Goal: Task Accomplishment & Management: Use online tool/utility

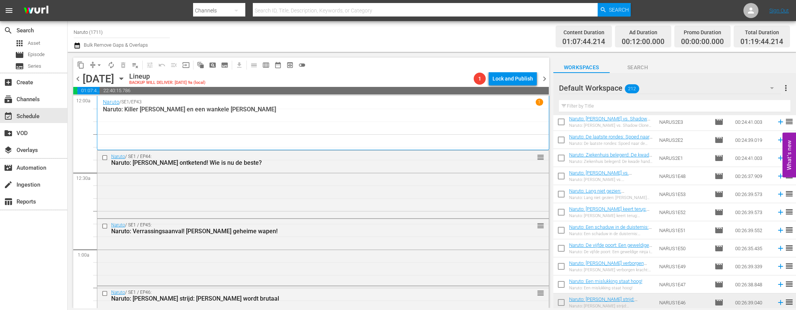
scroll to position [2757, 0]
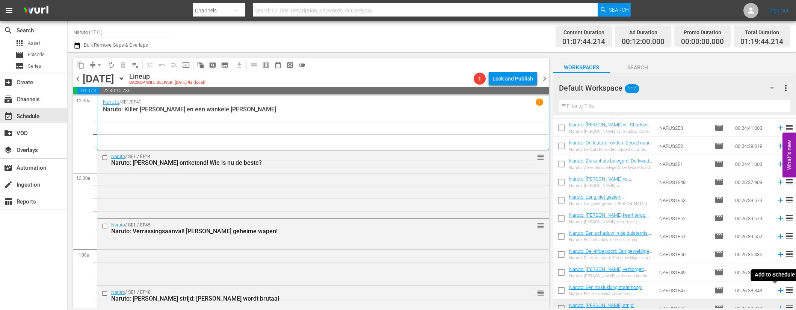
click at [777, 288] on icon at bounding box center [781, 290] width 8 height 8
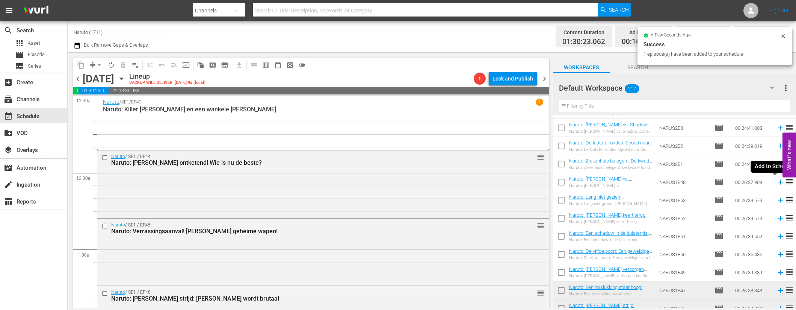
click at [777, 181] on icon at bounding box center [781, 182] width 8 height 8
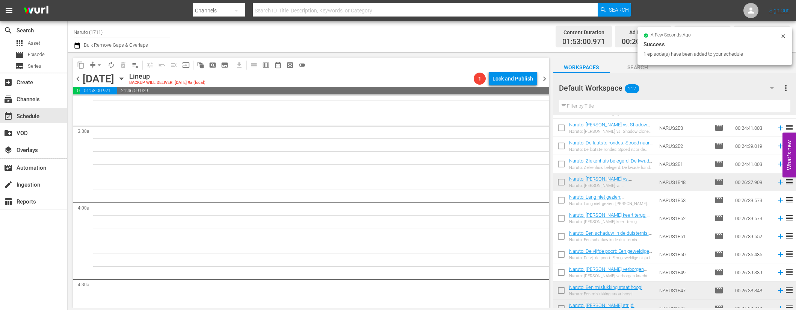
scroll to position [563, 0]
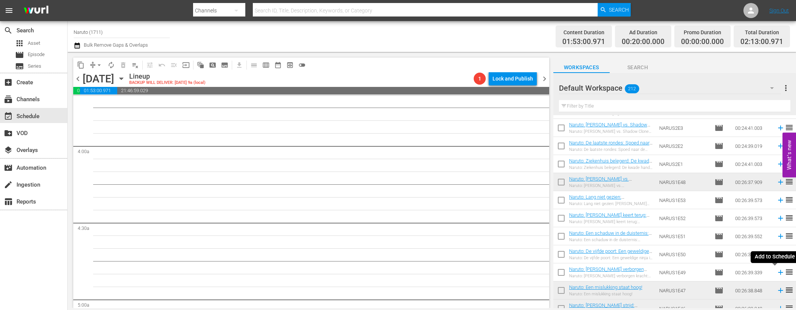
click at [777, 271] on icon at bounding box center [781, 272] width 8 height 8
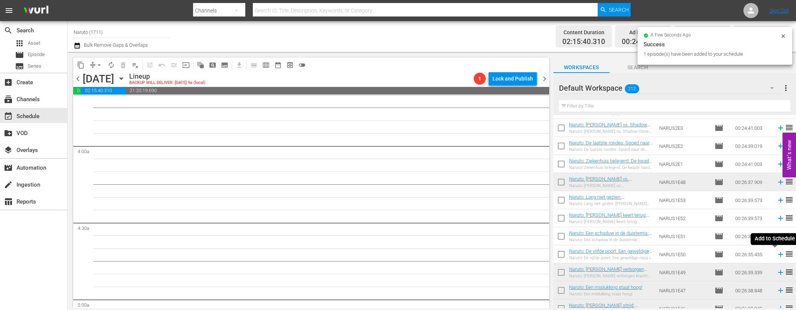
click at [778, 253] on icon at bounding box center [780, 254] width 5 height 5
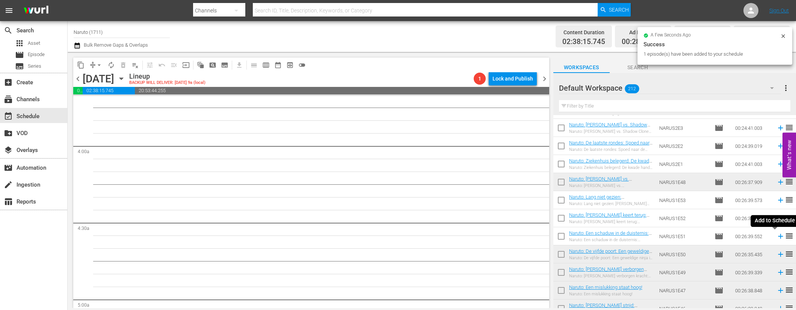
scroll to position [551, 0]
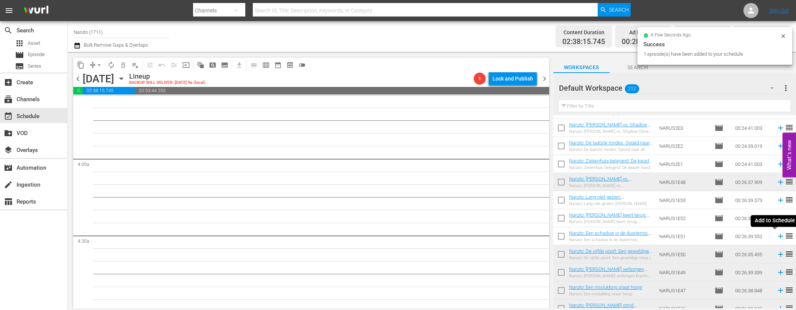
click at [778, 235] on icon at bounding box center [780, 236] width 5 height 5
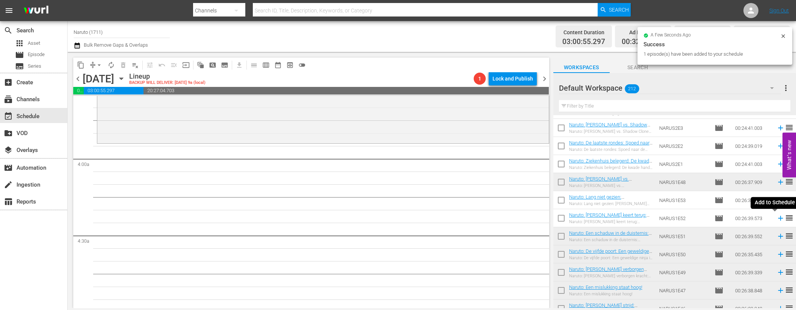
click at [778, 218] on icon at bounding box center [780, 218] width 5 height 5
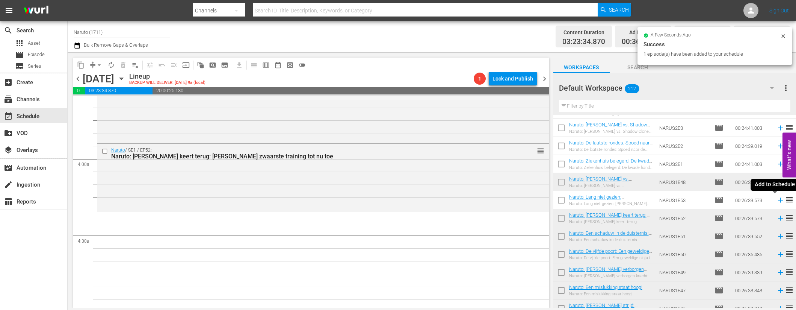
click at [777, 198] on icon at bounding box center [781, 200] width 8 height 8
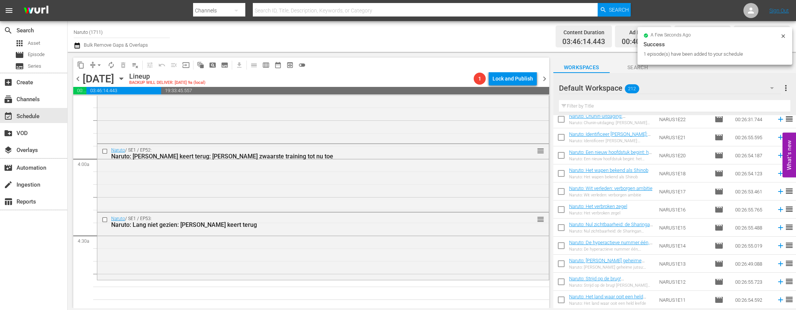
scroll to position [3649, 0]
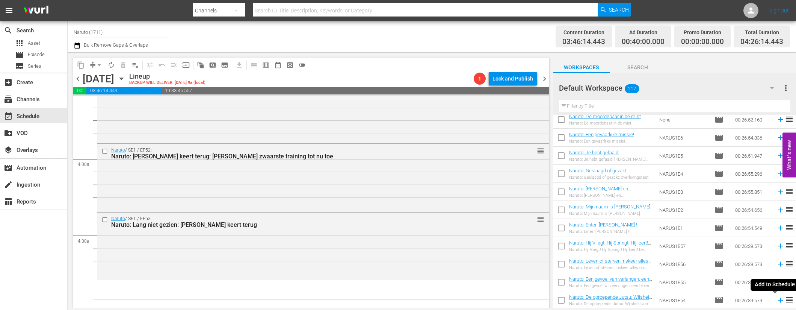
click at [778, 300] on icon at bounding box center [780, 300] width 5 height 5
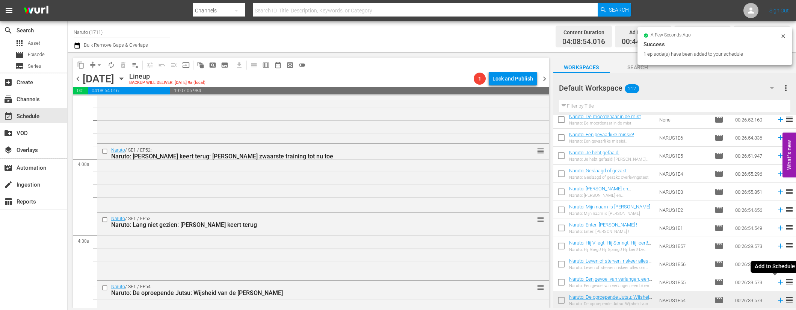
click at [778, 281] on icon at bounding box center [780, 282] width 5 height 5
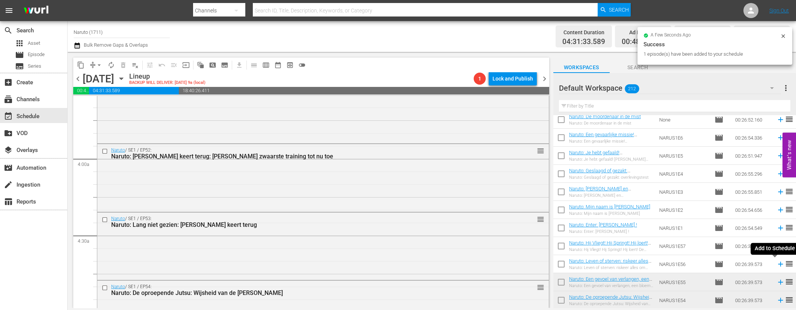
click at [778, 262] on icon at bounding box center [780, 264] width 5 height 5
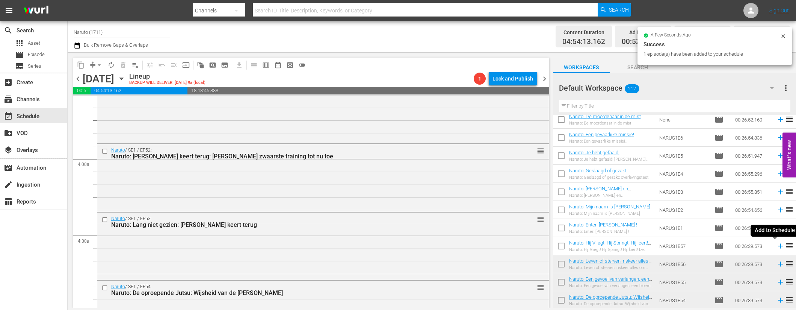
click at [778, 245] on icon at bounding box center [780, 246] width 5 height 5
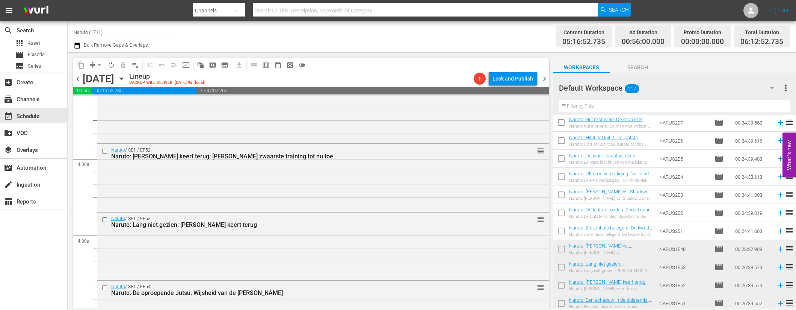
scroll to position [2688, 0]
drag, startPoint x: 775, startPoint y: 231, endPoint x: 651, endPoint y: 179, distance: 134.2
click at [777, 232] on icon at bounding box center [781, 232] width 8 height 8
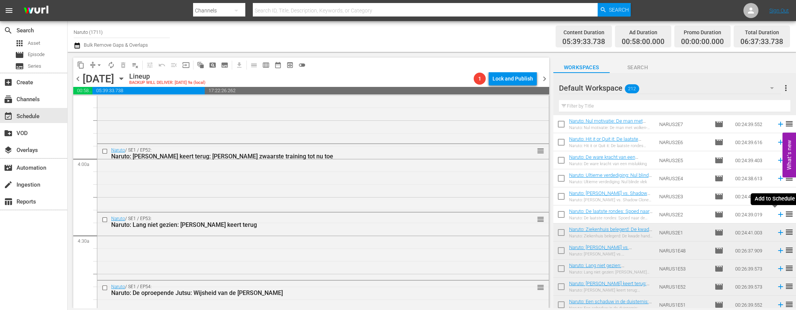
click at [777, 213] on icon at bounding box center [781, 214] width 8 height 8
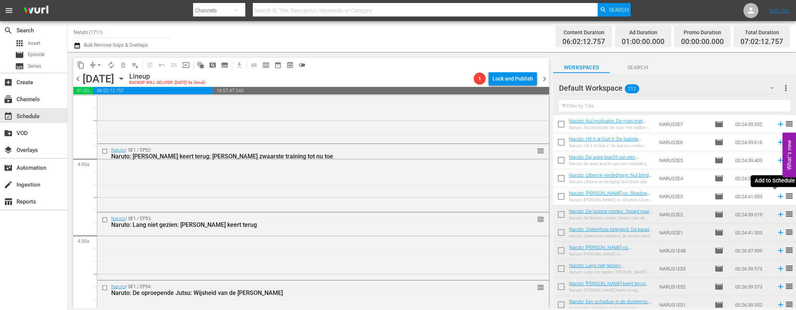
drag, startPoint x: 776, startPoint y: 196, endPoint x: 630, endPoint y: 182, distance: 146.2
click at [778, 196] on icon at bounding box center [780, 196] width 5 height 5
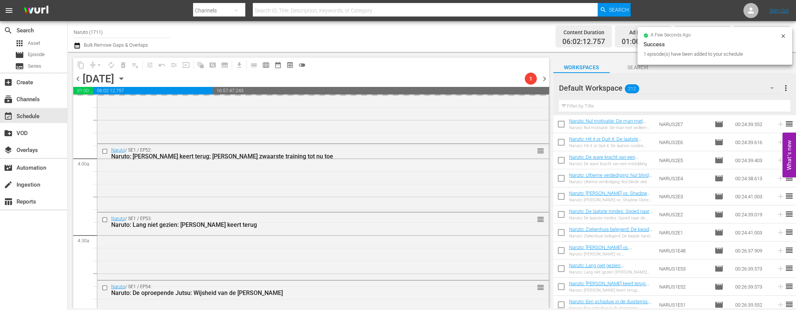
scroll to position [878, 0]
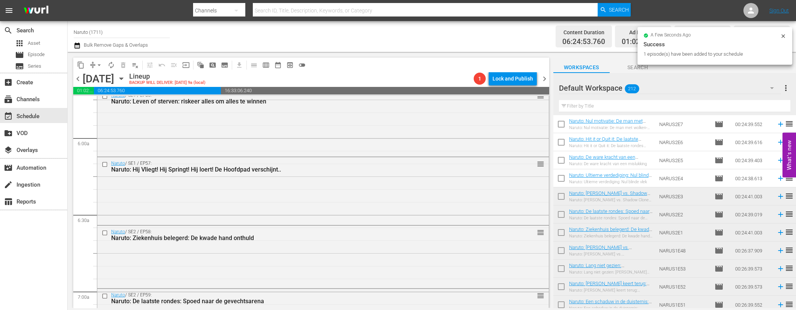
click at [778, 178] on icon at bounding box center [780, 178] width 5 height 5
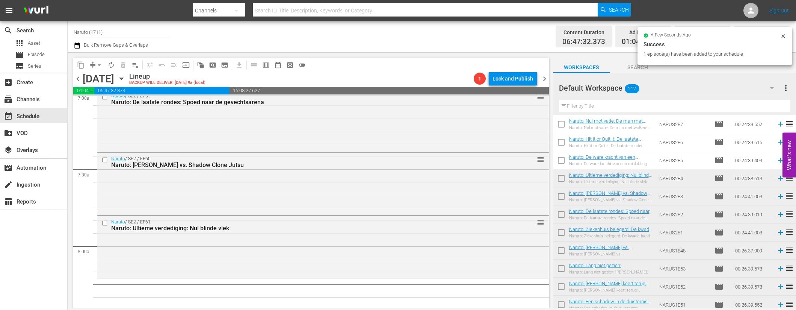
scroll to position [1146, 0]
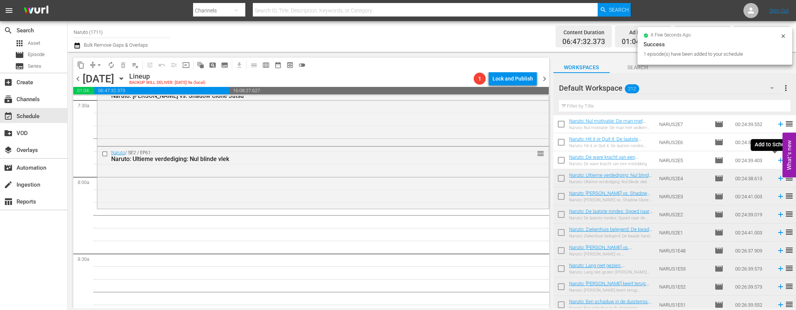
drag, startPoint x: 776, startPoint y: 158, endPoint x: 764, endPoint y: 160, distance: 12.2
click at [777, 158] on icon at bounding box center [781, 160] width 8 height 8
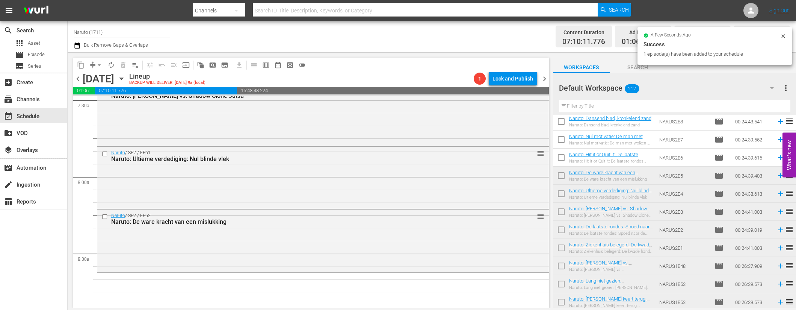
scroll to position [2616, 0]
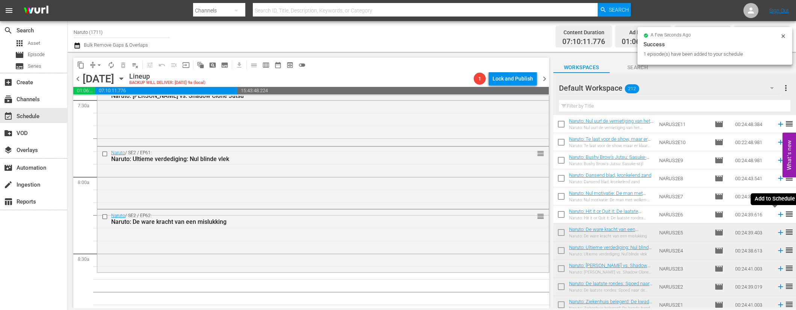
click at [778, 212] on icon at bounding box center [780, 214] width 5 height 5
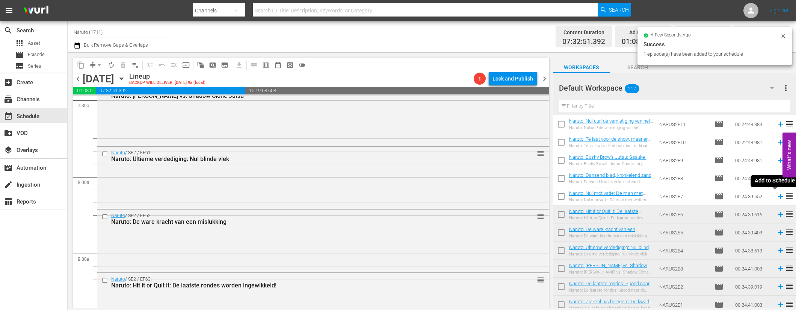
click at [778, 196] on icon at bounding box center [780, 196] width 5 height 5
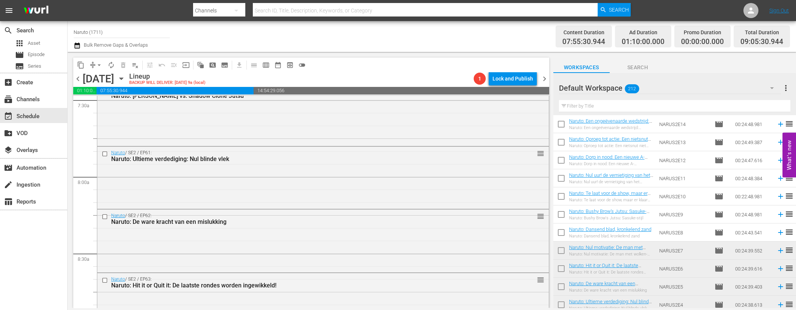
scroll to position [2535, 0]
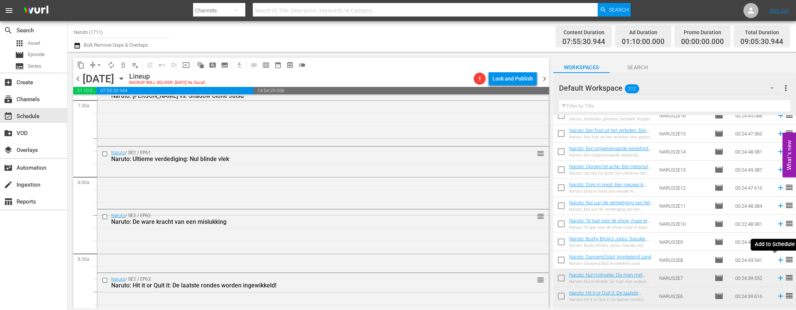
click at [778, 260] on icon at bounding box center [780, 259] width 5 height 5
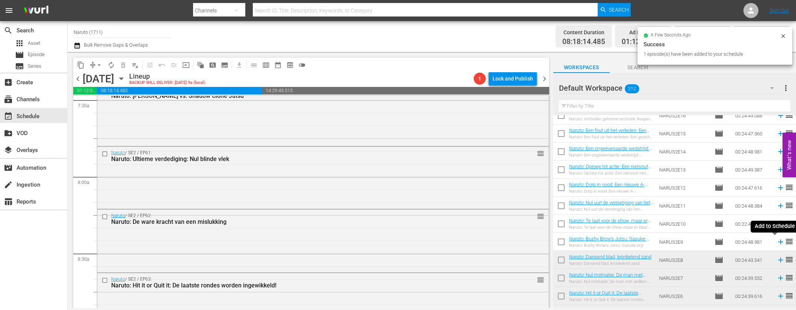
click at [777, 241] on icon at bounding box center [781, 242] width 8 height 8
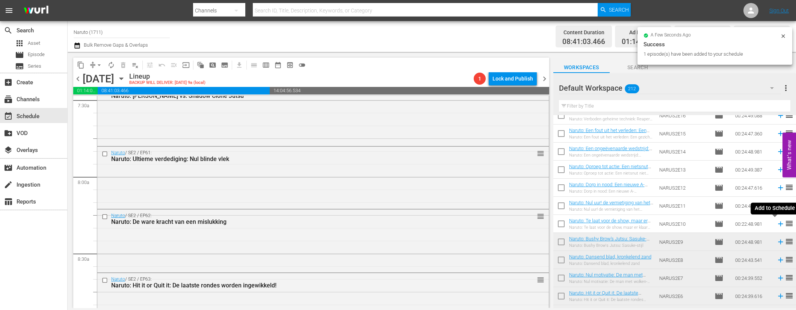
click at [778, 223] on icon at bounding box center [780, 223] width 5 height 5
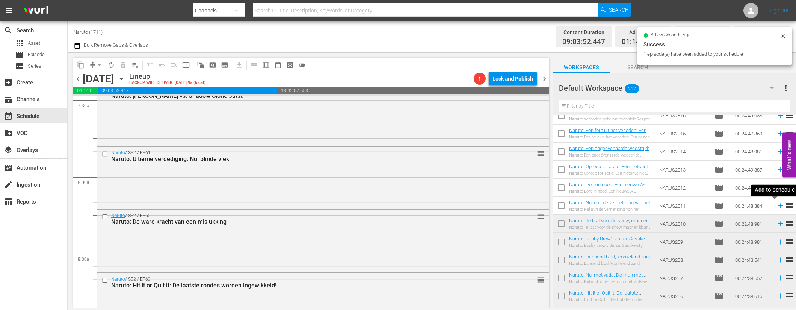
click at [778, 205] on icon at bounding box center [780, 205] width 5 height 5
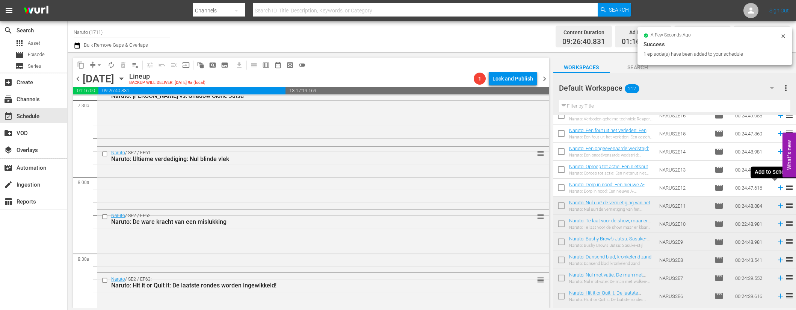
click at [777, 187] on icon at bounding box center [781, 187] width 8 height 8
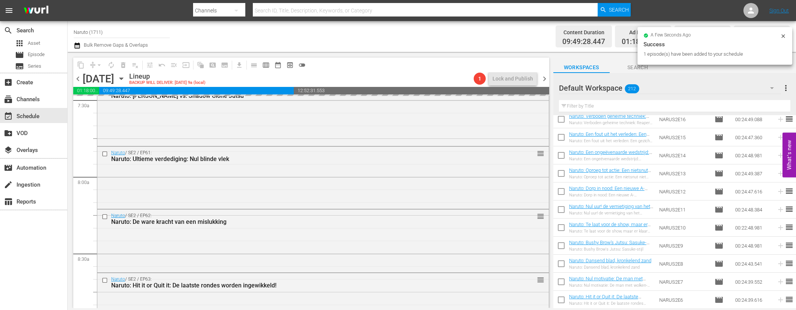
scroll to position [2478, 0]
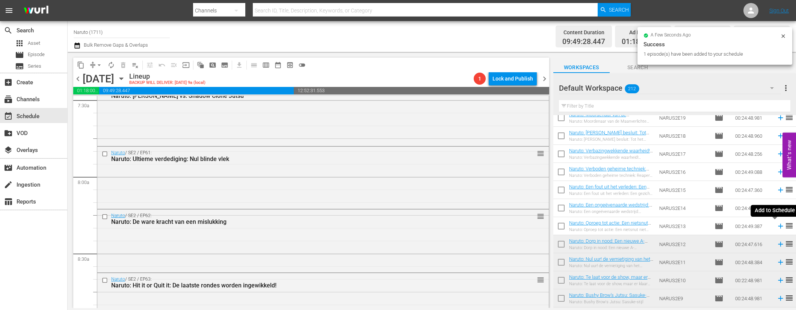
click at [778, 226] on icon at bounding box center [780, 226] width 5 height 5
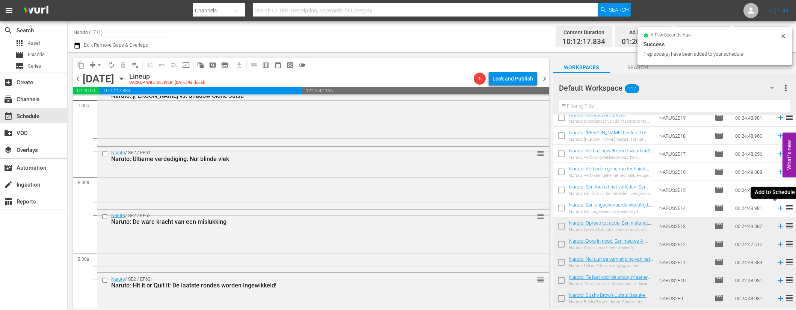
click at [777, 206] on icon at bounding box center [781, 208] width 8 height 8
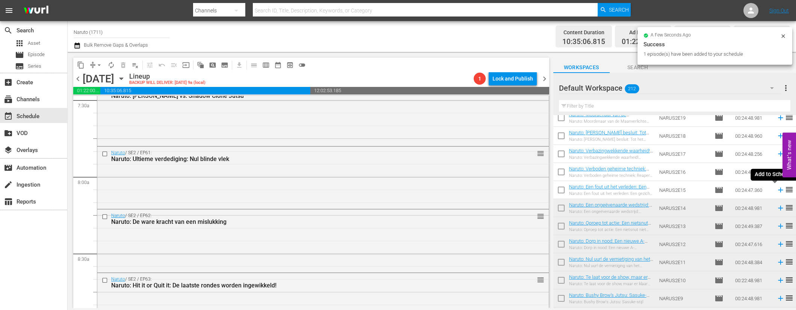
click at [778, 188] on icon at bounding box center [780, 190] width 5 height 5
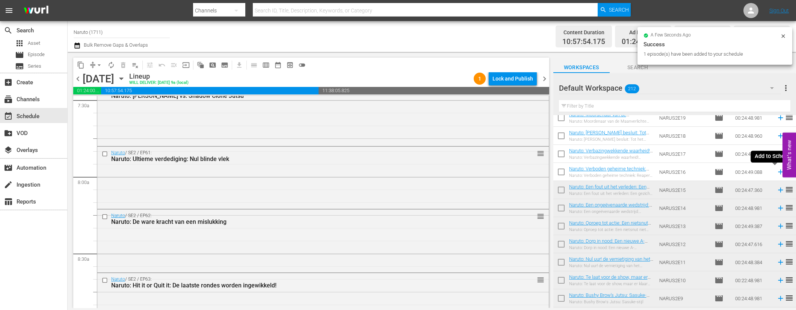
click at [778, 172] on icon at bounding box center [780, 172] width 5 height 5
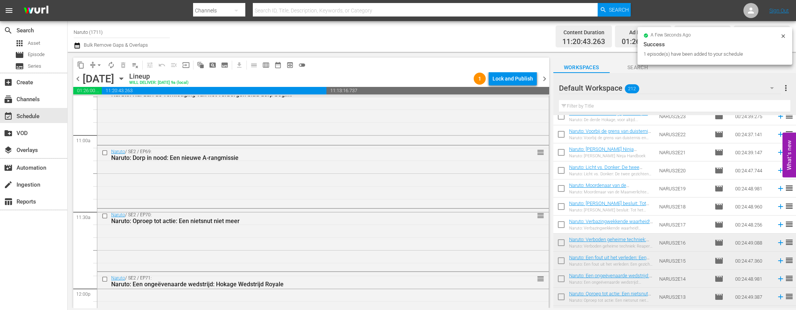
scroll to position [2401, 0]
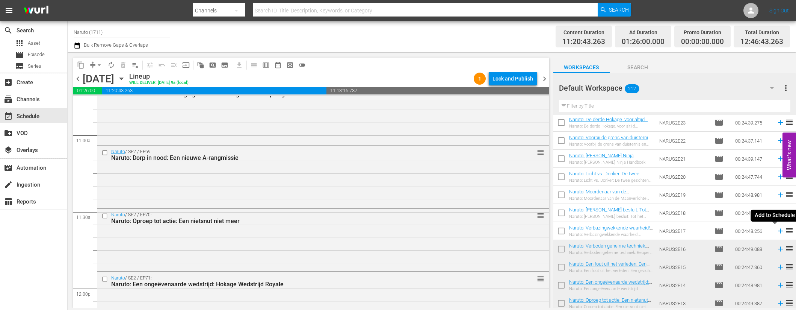
click at [777, 228] on icon at bounding box center [781, 231] width 8 height 8
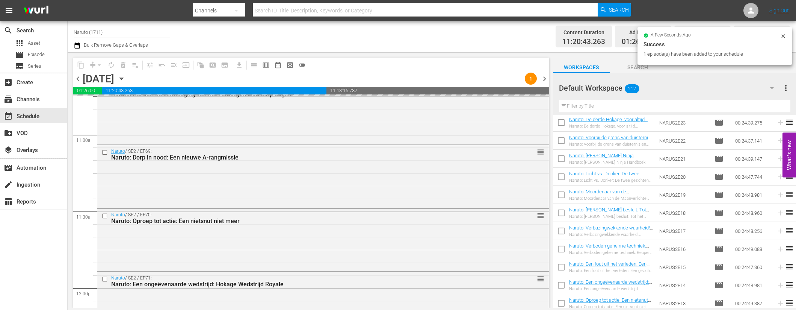
scroll to position [1829, 0]
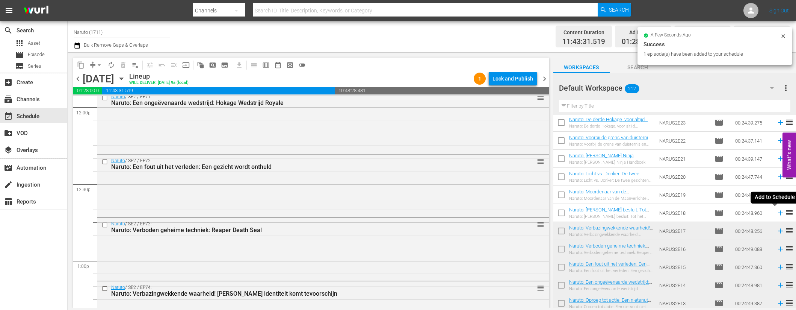
drag, startPoint x: 775, startPoint y: 212, endPoint x: 770, endPoint y: 196, distance: 16.6
click at [778, 212] on icon at bounding box center [780, 212] width 5 height 5
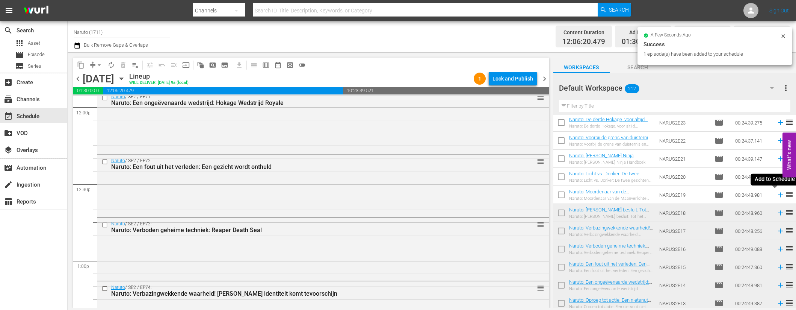
click at [777, 194] on icon at bounding box center [781, 195] width 8 height 8
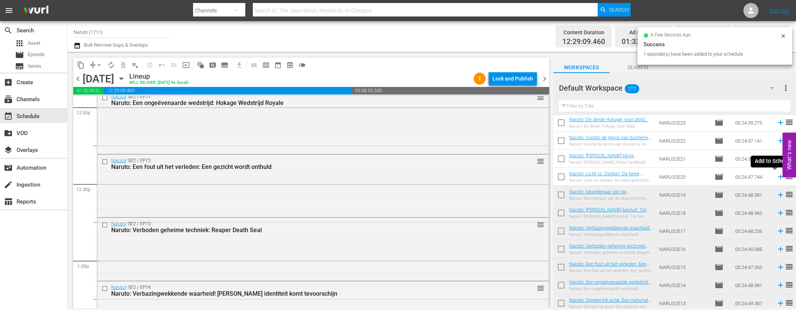
click at [778, 176] on icon at bounding box center [780, 176] width 5 height 5
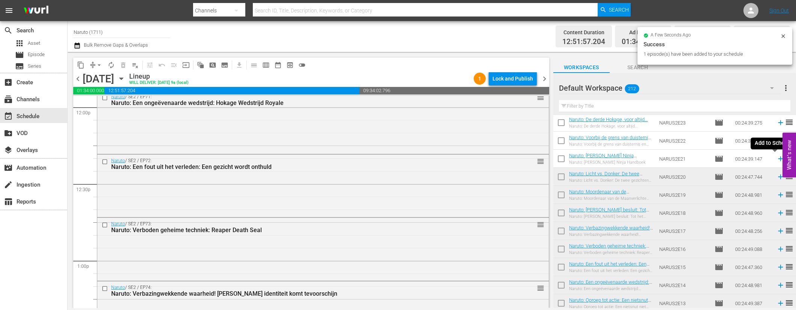
click at [778, 158] on icon at bounding box center [780, 158] width 5 height 5
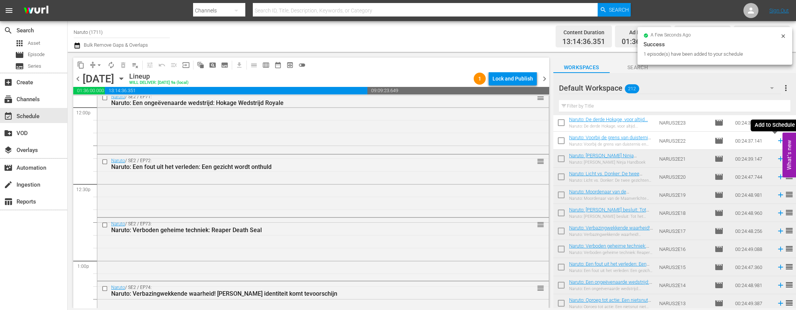
click at [778, 141] on icon at bounding box center [780, 140] width 5 height 5
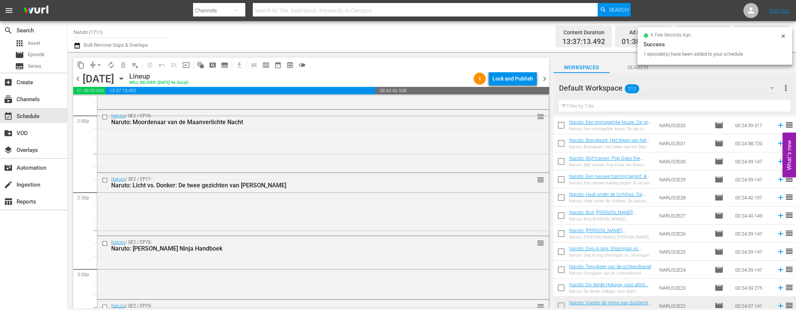
scroll to position [2228, 0]
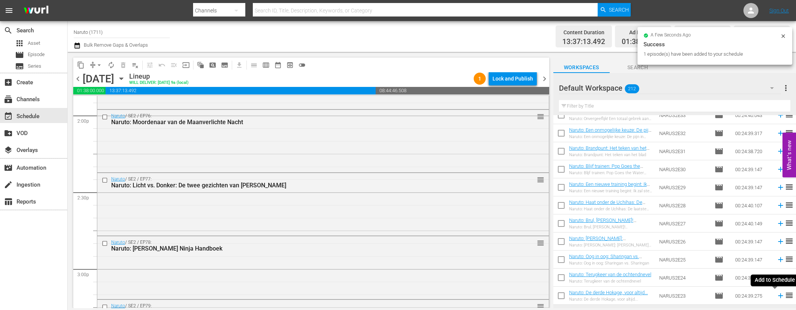
click at [778, 295] on icon at bounding box center [781, 295] width 8 height 8
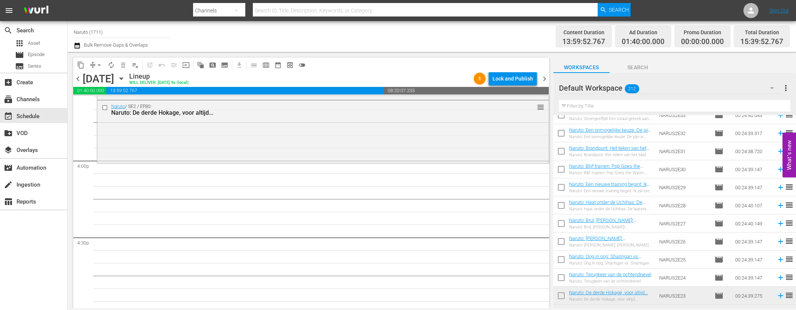
scroll to position [2445, 0]
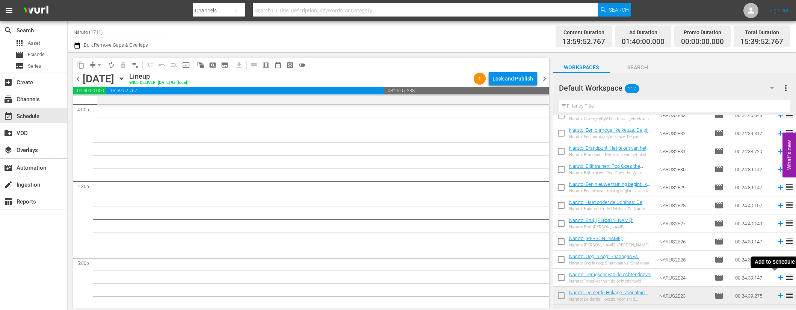
click at [777, 276] on icon at bounding box center [781, 277] width 8 height 8
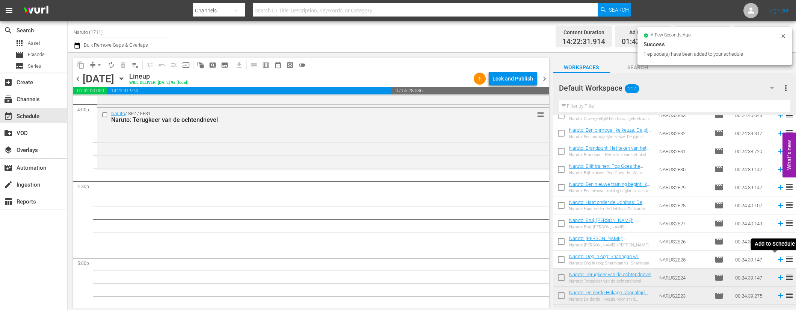
click at [777, 258] on icon at bounding box center [781, 259] width 8 height 8
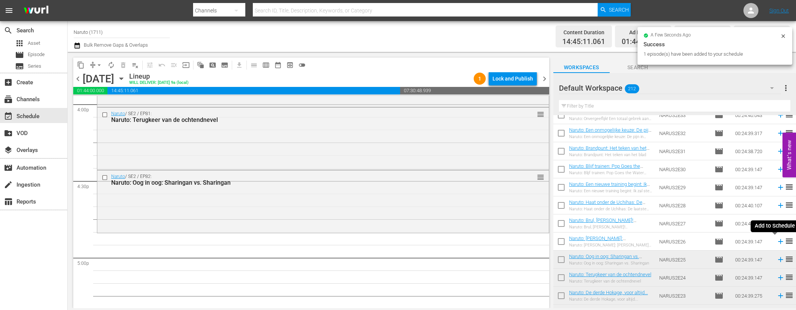
click at [777, 240] on icon at bounding box center [781, 241] width 8 height 8
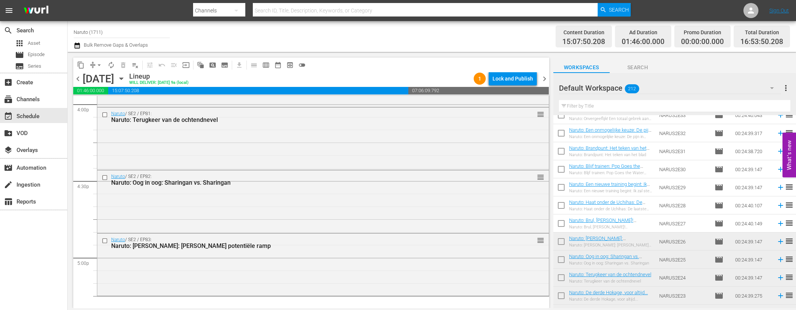
click at [777, 221] on icon at bounding box center [781, 223] width 8 height 8
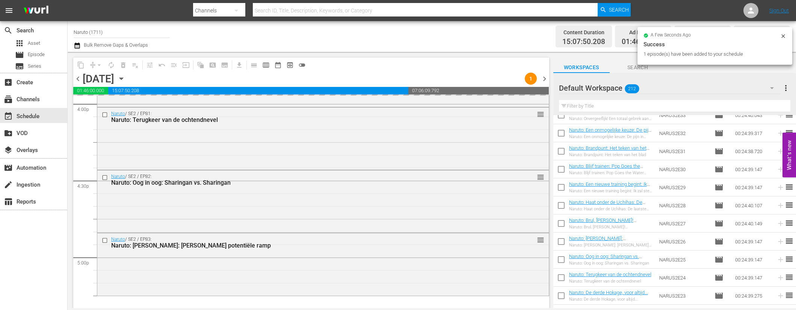
scroll to position [2625, 0]
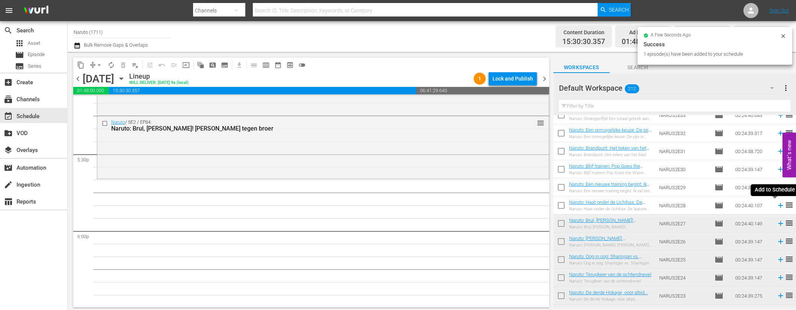
drag, startPoint x: 775, startPoint y: 203, endPoint x: 412, endPoint y: 74, distance: 386.0
click at [777, 203] on icon at bounding box center [781, 205] width 8 height 8
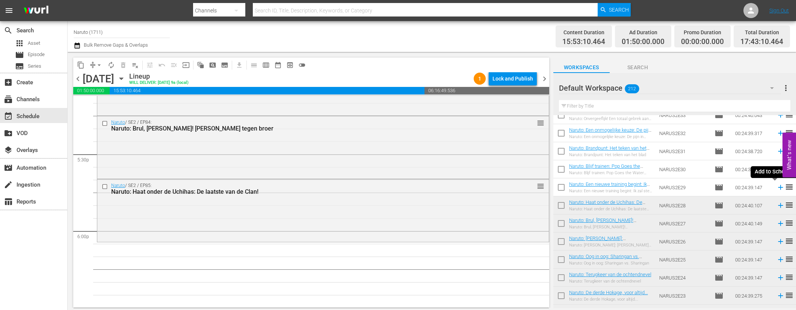
click at [778, 187] on icon at bounding box center [780, 187] width 5 height 5
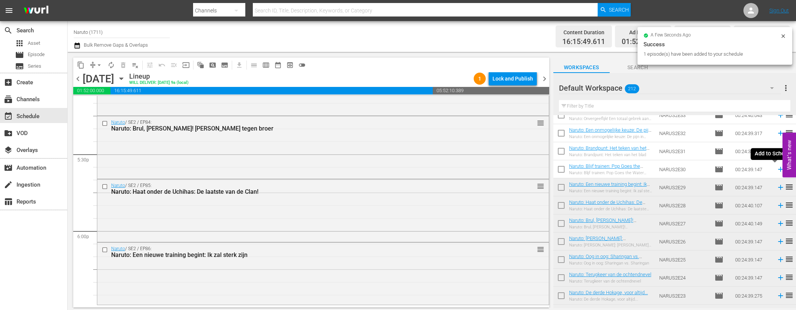
click at [777, 171] on icon at bounding box center [781, 169] width 8 height 8
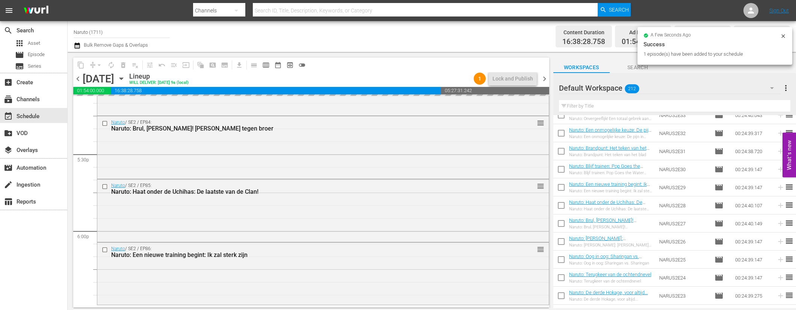
scroll to position [2814, 0]
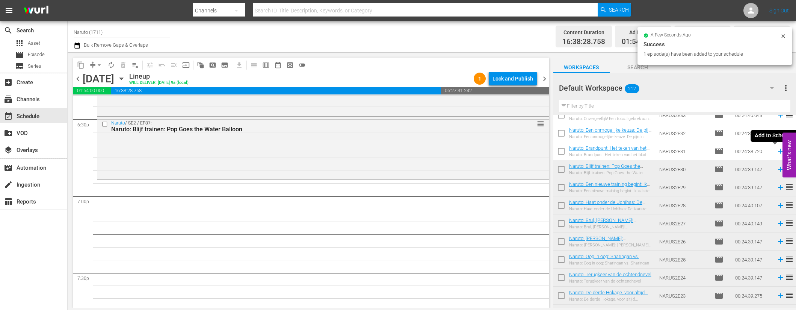
click at [777, 150] on icon at bounding box center [781, 151] width 8 height 8
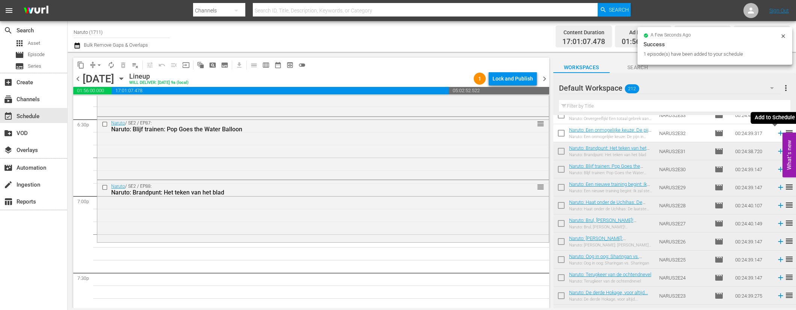
click at [777, 132] on icon at bounding box center [781, 133] width 8 height 8
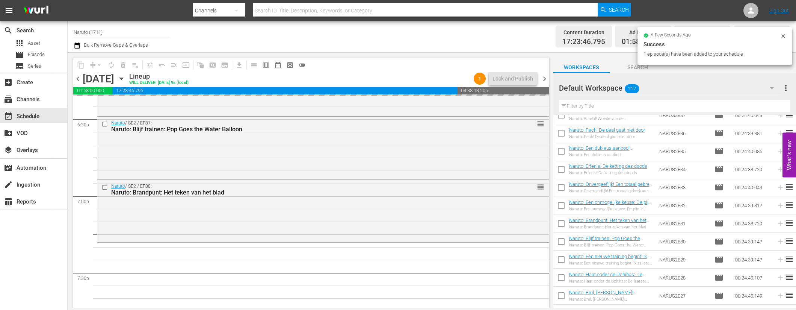
scroll to position [2145, 0]
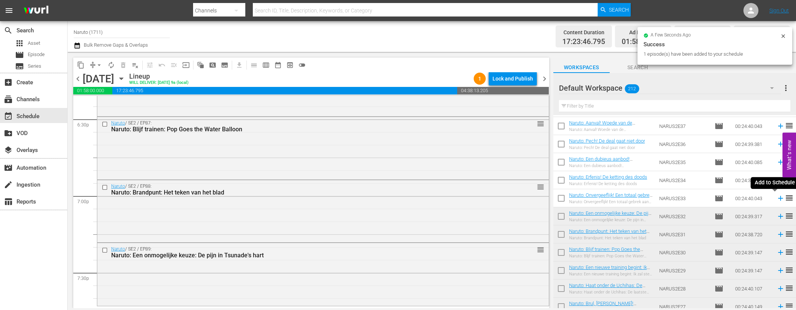
click at [778, 198] on icon at bounding box center [780, 198] width 5 height 5
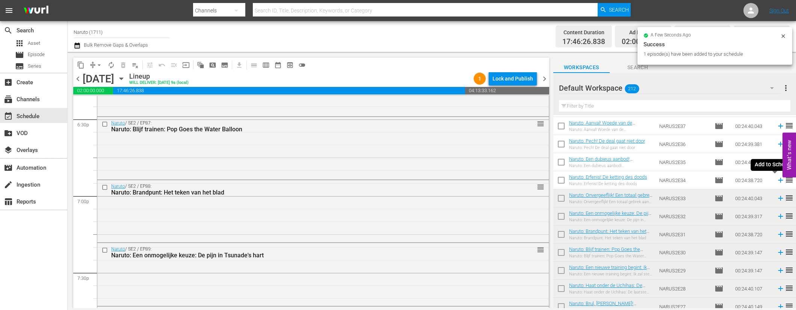
click at [777, 179] on icon at bounding box center [781, 180] width 8 height 8
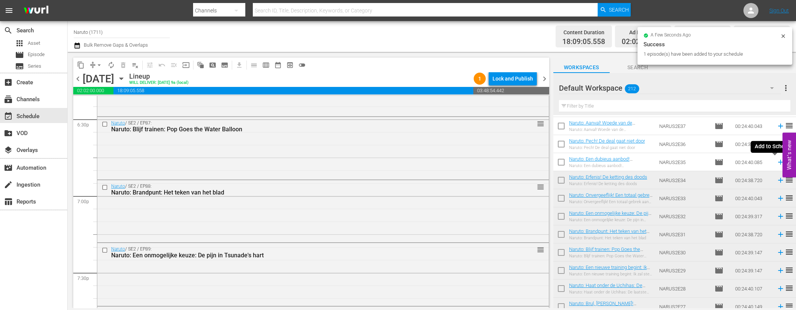
click at [778, 161] on icon at bounding box center [780, 162] width 5 height 5
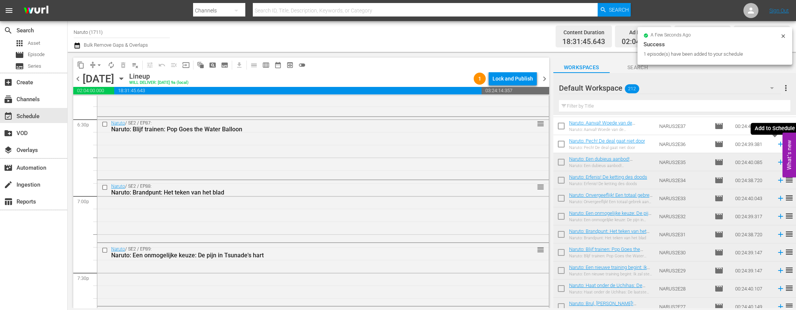
click at [777, 142] on icon at bounding box center [781, 144] width 8 height 8
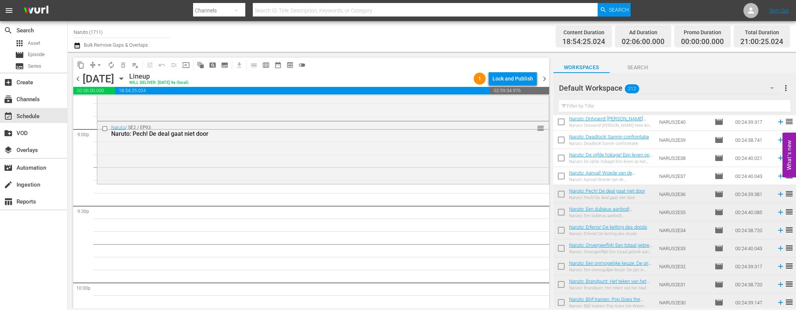
scroll to position [2070, 0]
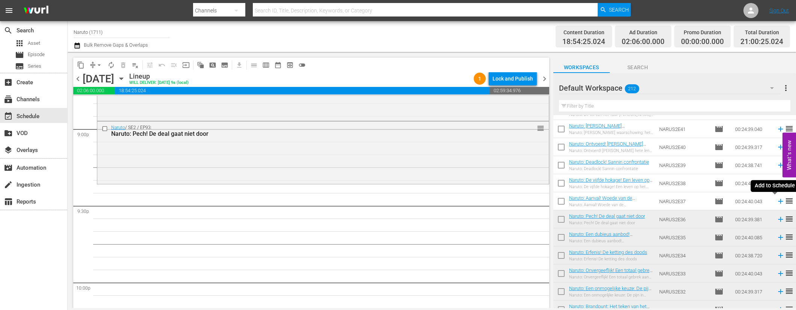
click at [778, 201] on icon at bounding box center [780, 201] width 5 height 5
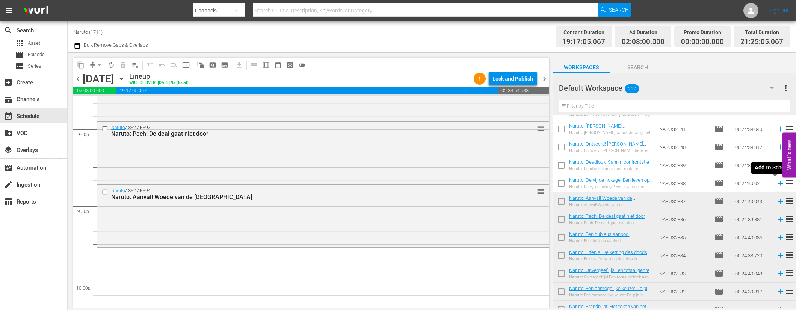
click at [778, 183] on icon at bounding box center [780, 183] width 5 height 5
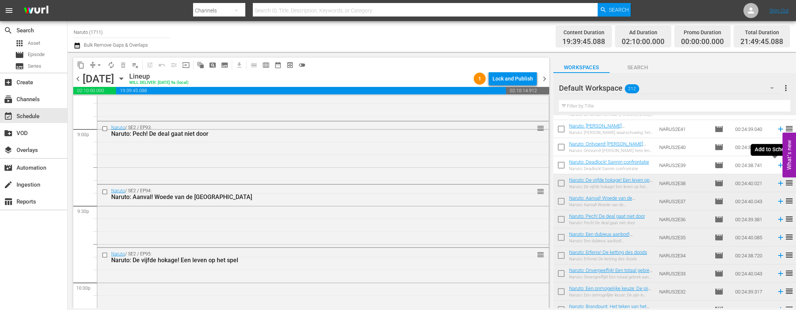
click at [778, 164] on icon at bounding box center [780, 165] width 5 height 5
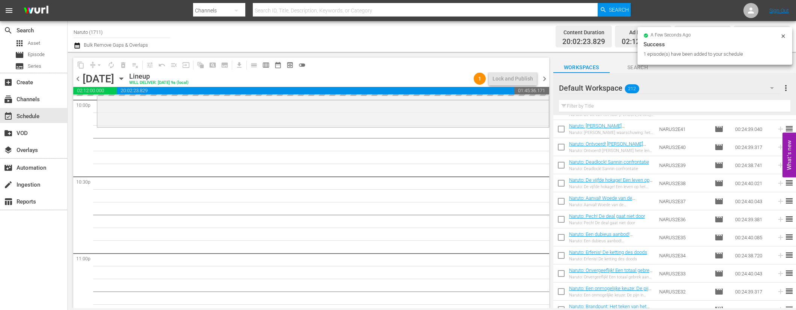
scroll to position [3380, 0]
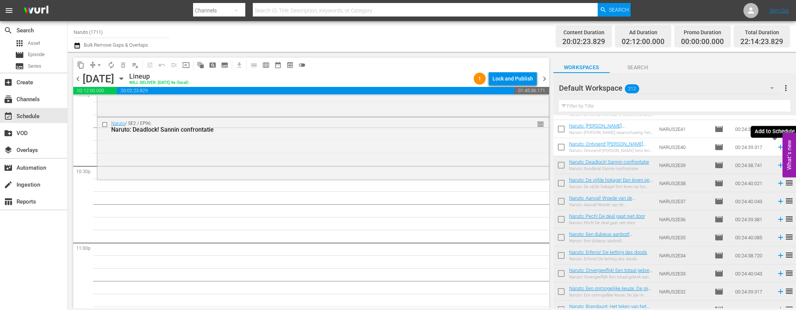
click at [777, 148] on icon at bounding box center [781, 147] width 8 height 8
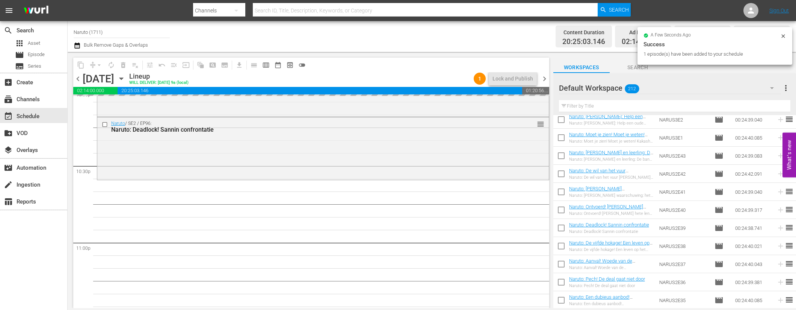
scroll to position [2007, 0]
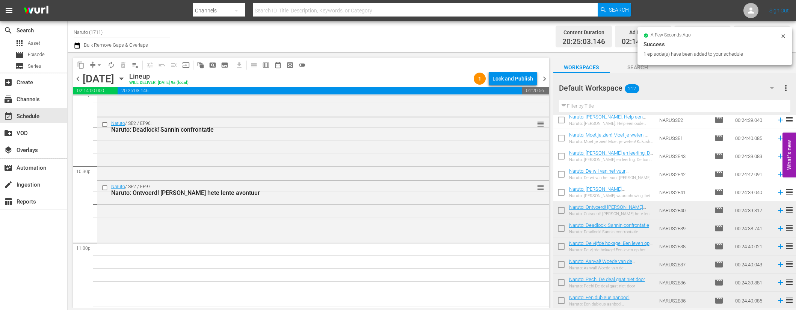
click at [777, 191] on icon at bounding box center [781, 192] width 8 height 8
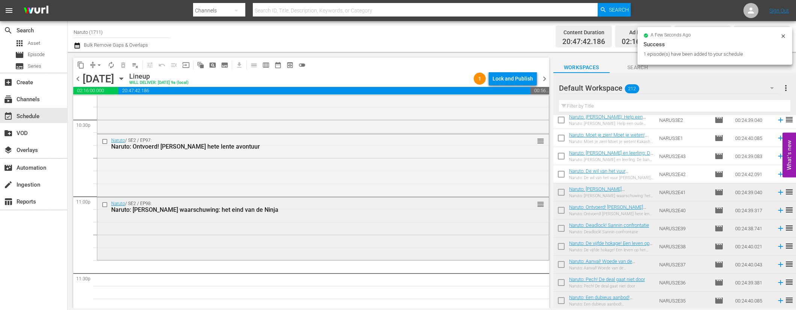
scroll to position [3468, 0]
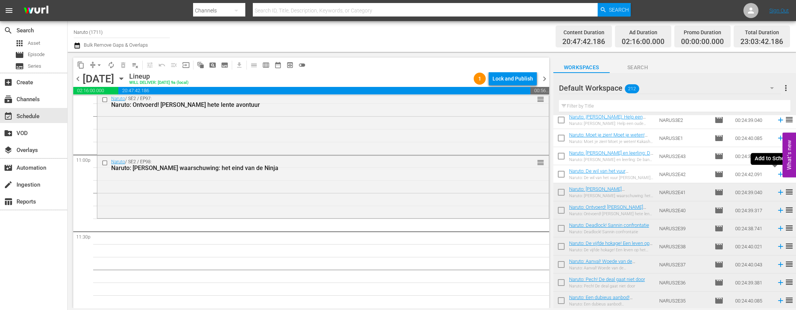
click at [777, 171] on icon at bounding box center [781, 174] width 8 height 8
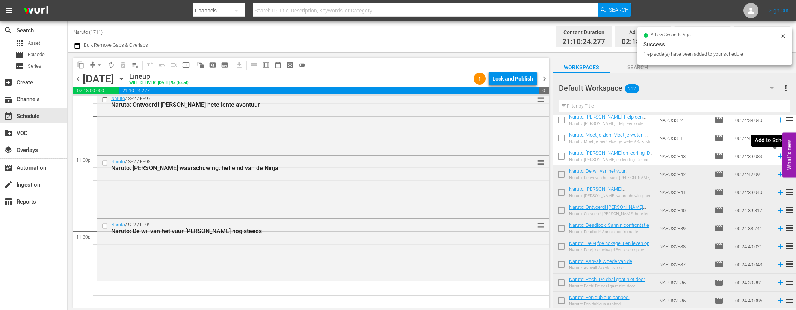
click at [777, 154] on icon at bounding box center [781, 156] width 8 height 8
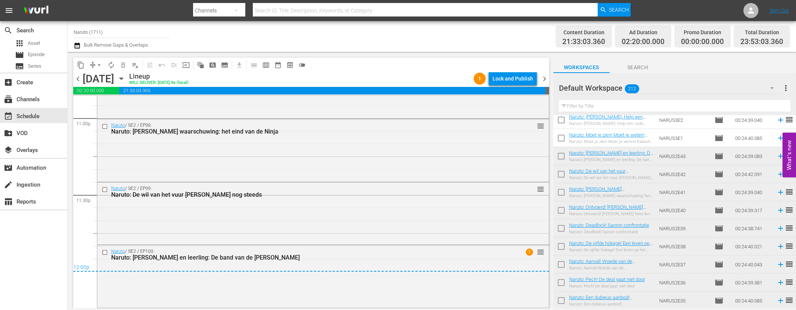
scroll to position [0, 0]
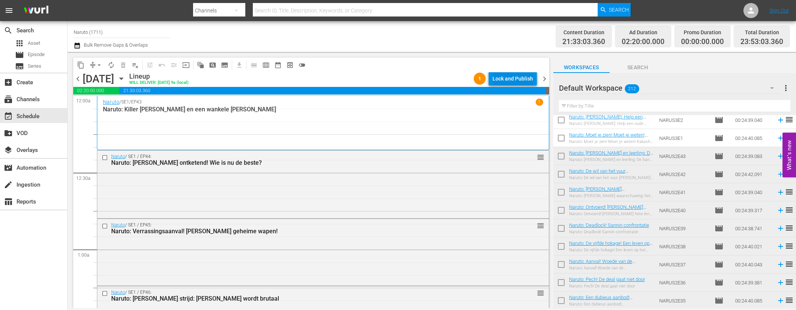
click at [508, 82] on div "Lock and Publish" at bounding box center [513, 79] width 41 height 14
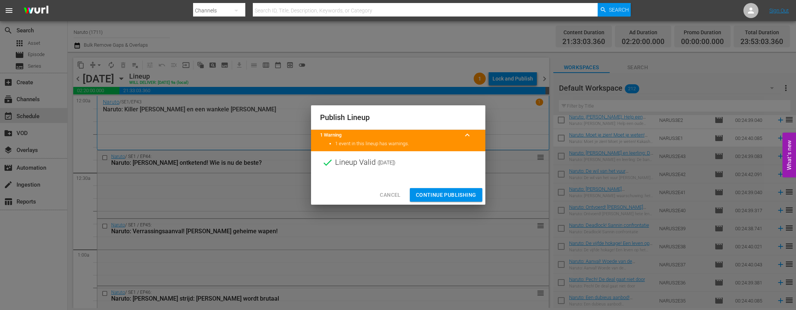
click at [443, 193] on span "Continue Publishing" at bounding box center [446, 194] width 61 height 9
